Goal: Information Seeking & Learning: Learn about a topic

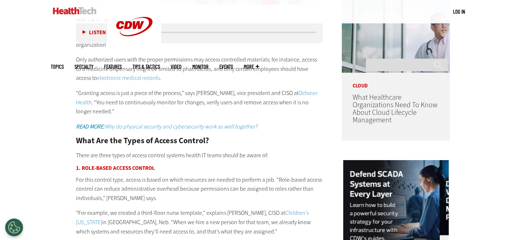
scroll to position [587, 0]
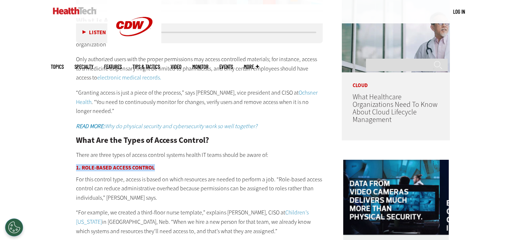
drag, startPoint x: 102, startPoint y: 117, endPoint x: 171, endPoint y: 119, distance: 69.1
click at [171, 165] on h3 "1. Role-Based Access Control" at bounding box center [199, 167] width 247 height 5
copy h3 "1. Role-Based Access Control"
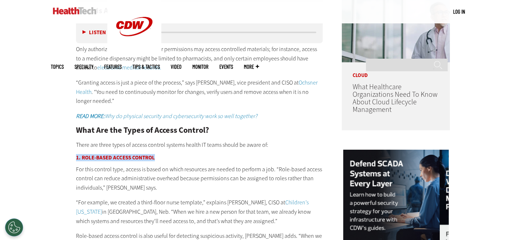
scroll to position [652, 0]
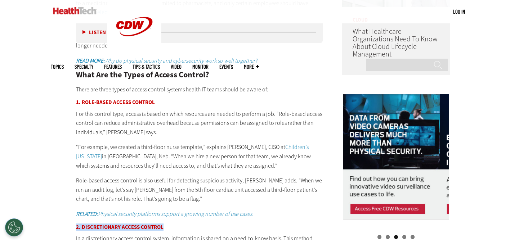
drag, startPoint x: 102, startPoint y: 161, endPoint x: 178, endPoint y: 159, distance: 76.7
click at [178, 225] on h3 "2. Discretionary Access Control" at bounding box center [199, 227] width 247 height 5
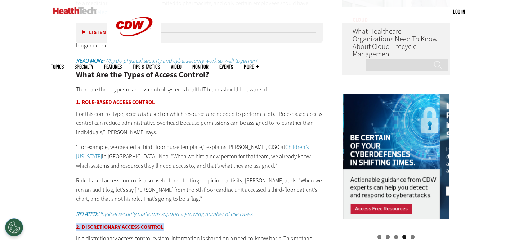
copy h3 "2. Discretionary Access Control"
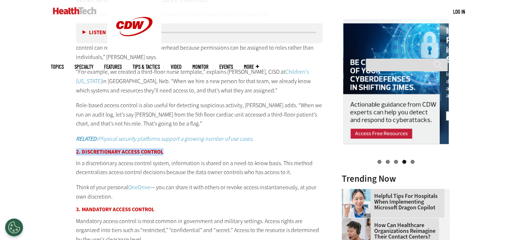
scroll to position [751, 0]
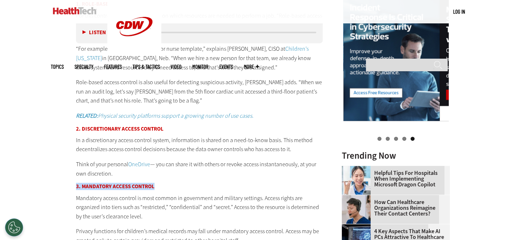
drag, startPoint x: 102, startPoint y: 113, endPoint x: 169, endPoint y: 114, distance: 67.0
click at [170, 184] on h3 "3. Mandatory Access Control" at bounding box center [199, 186] width 247 height 5
copy h3 "3. Mandatory Access Control"
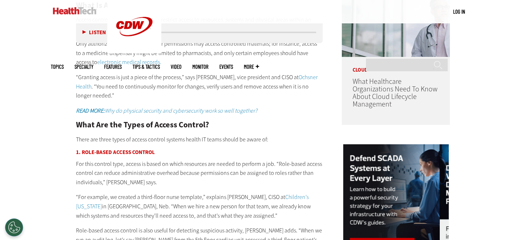
scroll to position [587, 0]
